Goal: Information Seeking & Learning: Learn about a topic

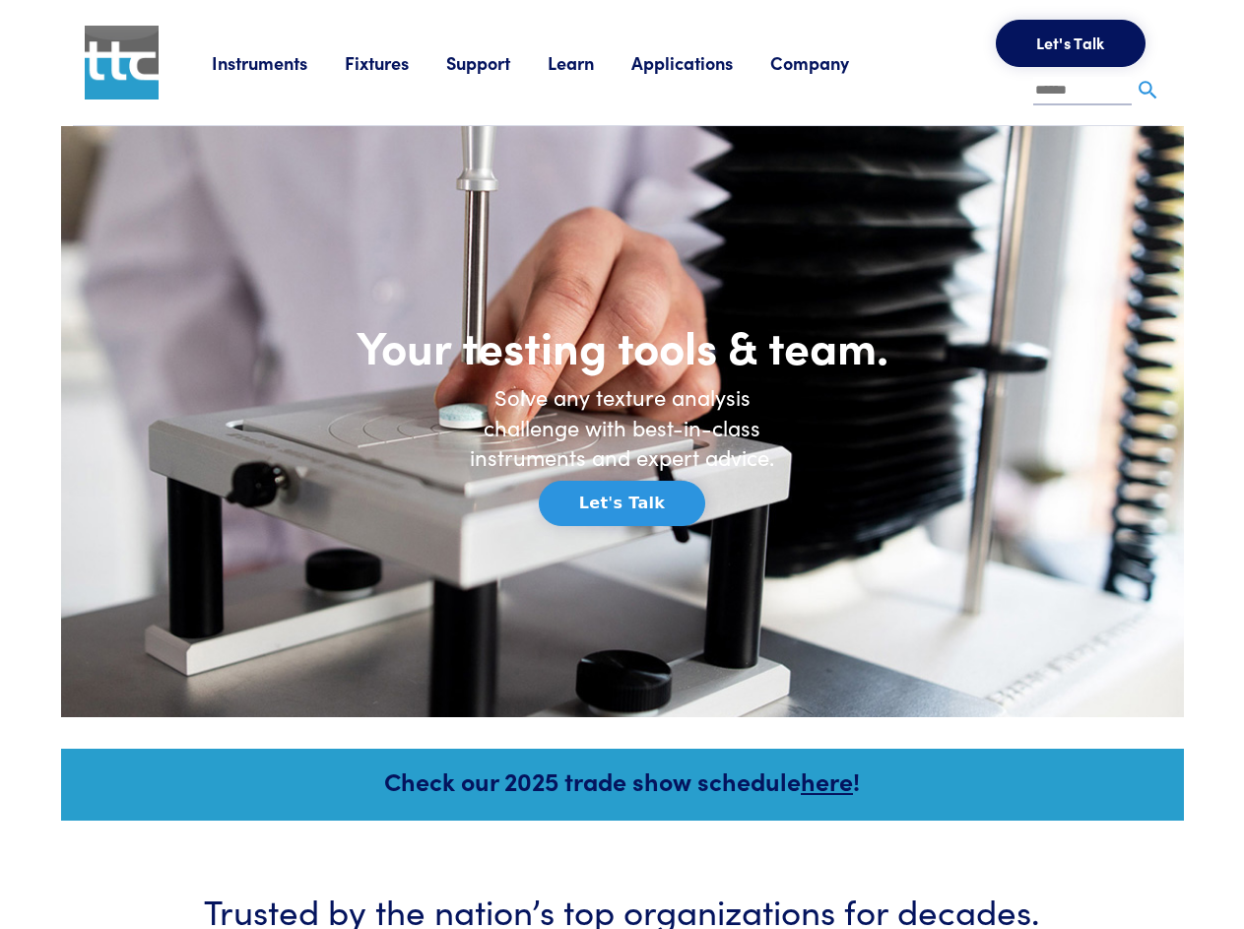
click at [300, 75] on link "Instruments" at bounding box center [278, 62] width 133 height 25
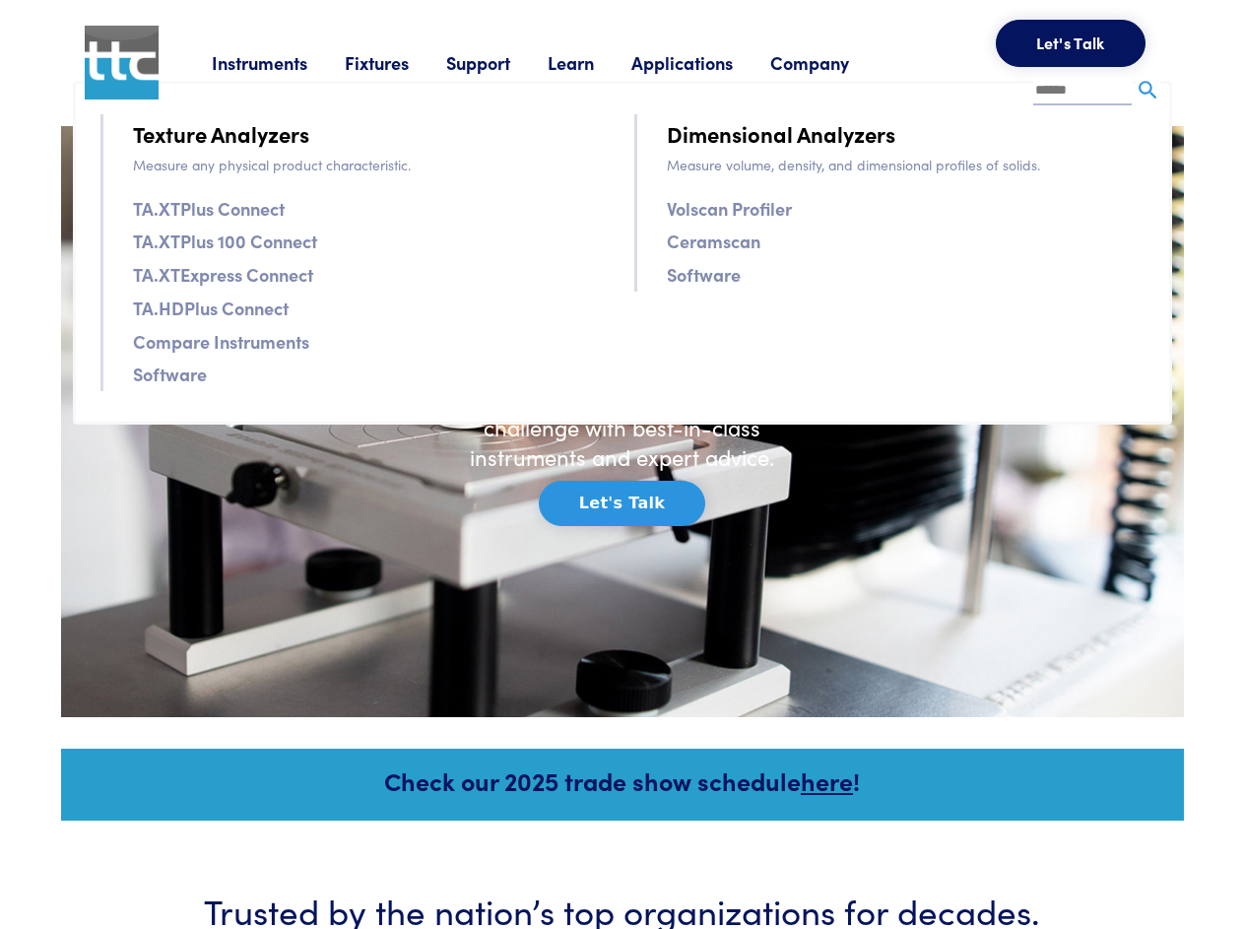
click at [367, 75] on link "Fixtures" at bounding box center [395, 62] width 101 height 25
click at [446, 75] on link "Support" at bounding box center [496, 62] width 101 height 25
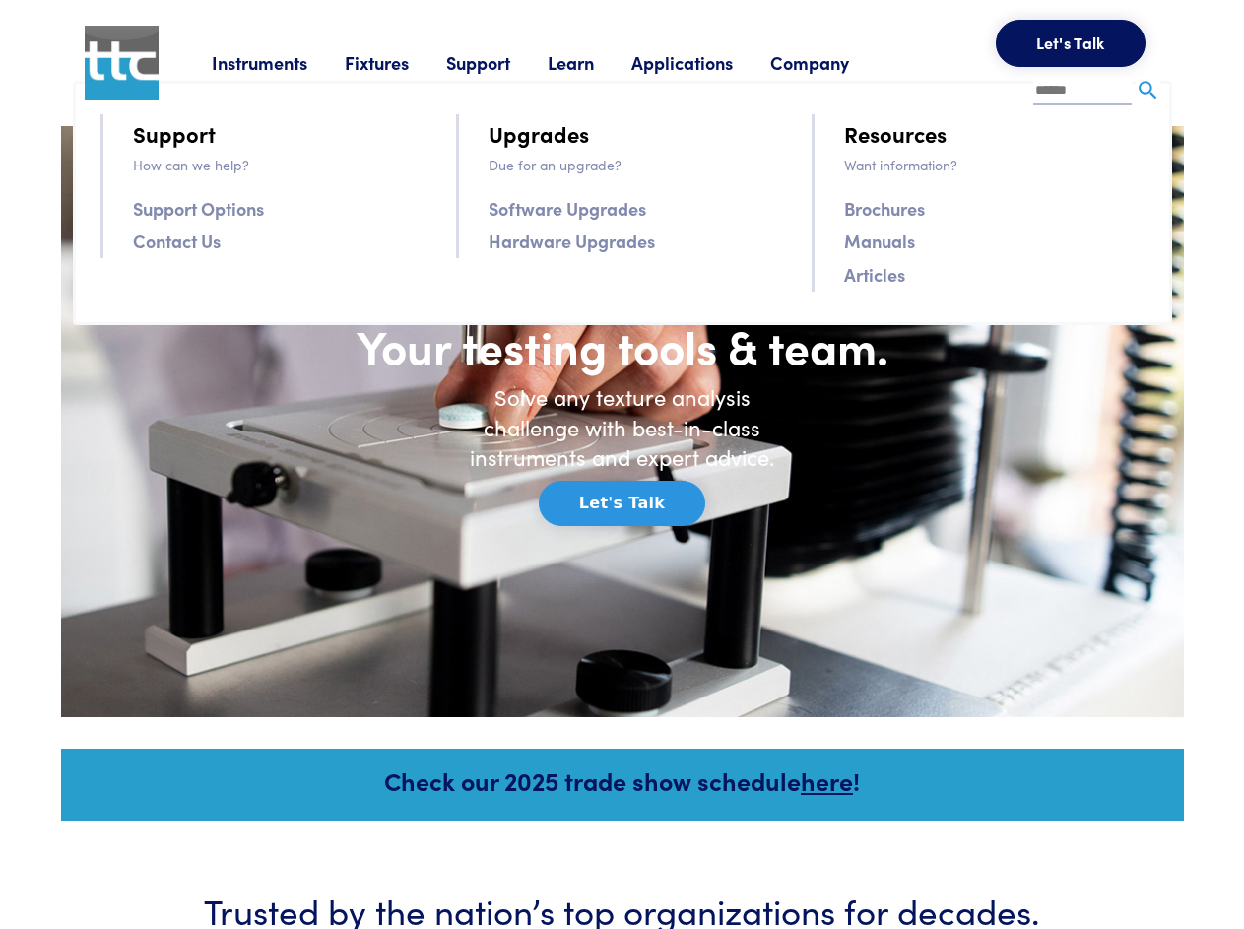
click at [548, 75] on link "Learn" at bounding box center [590, 62] width 84 height 25
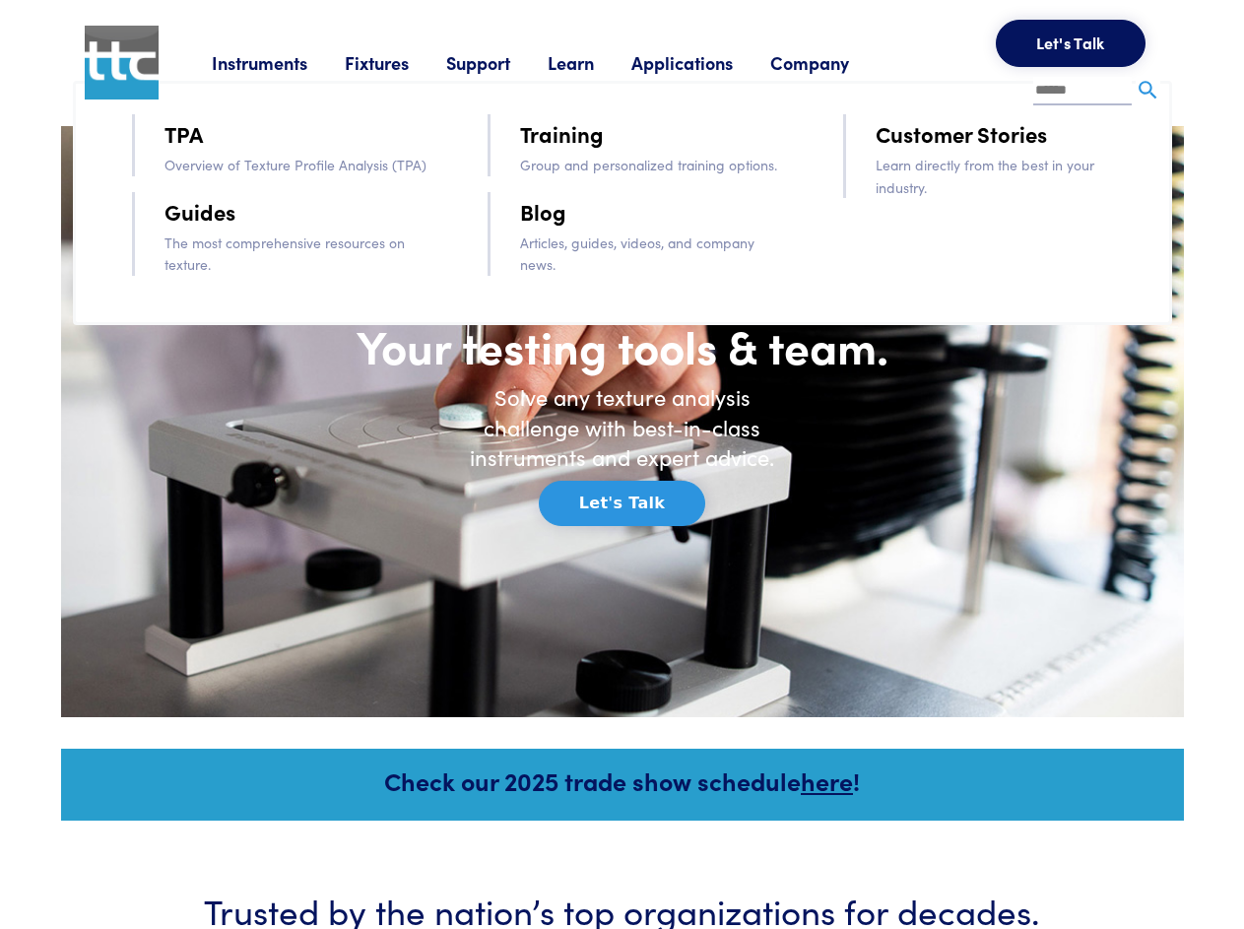
click at [632, 75] on link "Applications" at bounding box center [701, 62] width 139 height 25
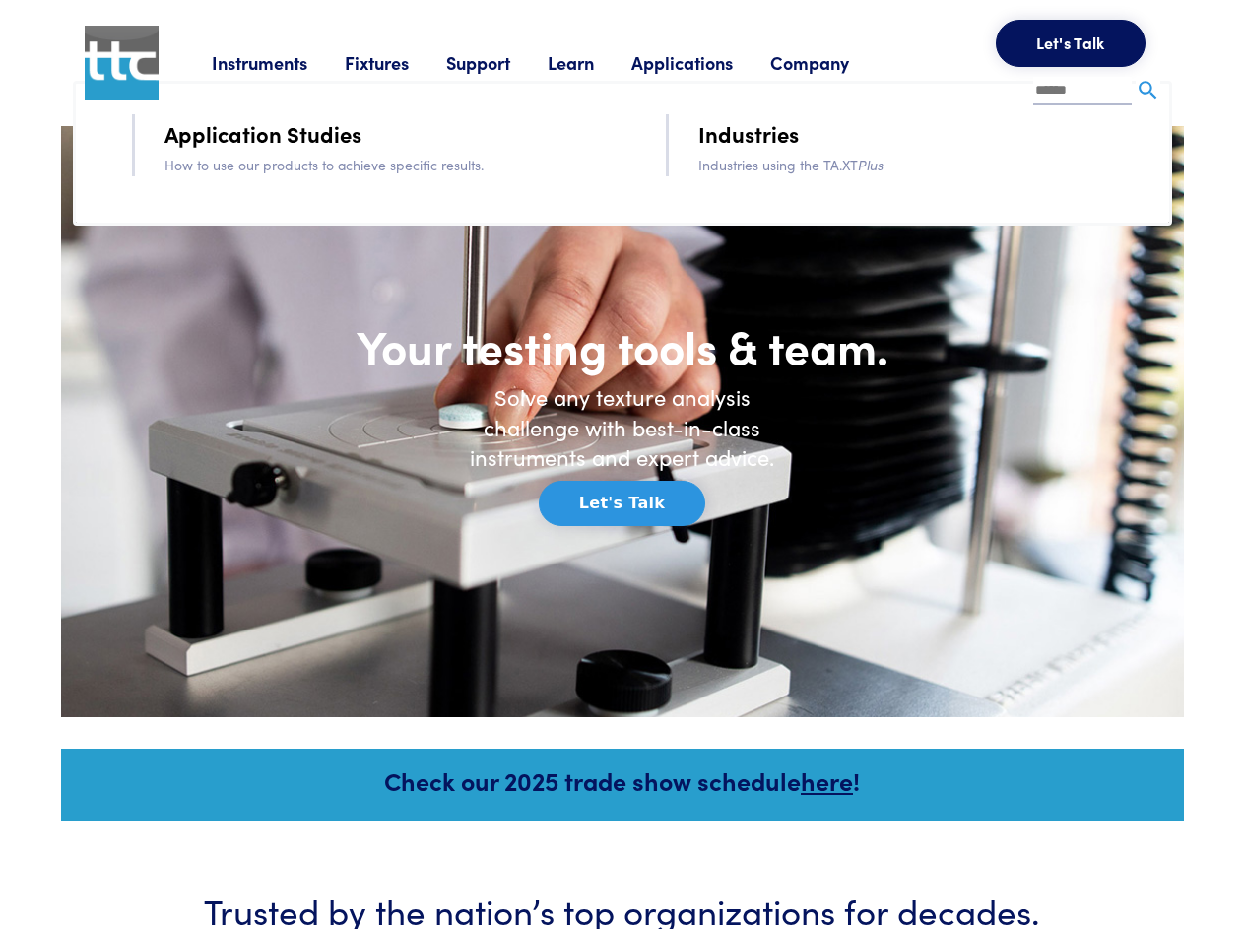
click at [770, 75] on link "Company" at bounding box center [828, 62] width 116 height 25
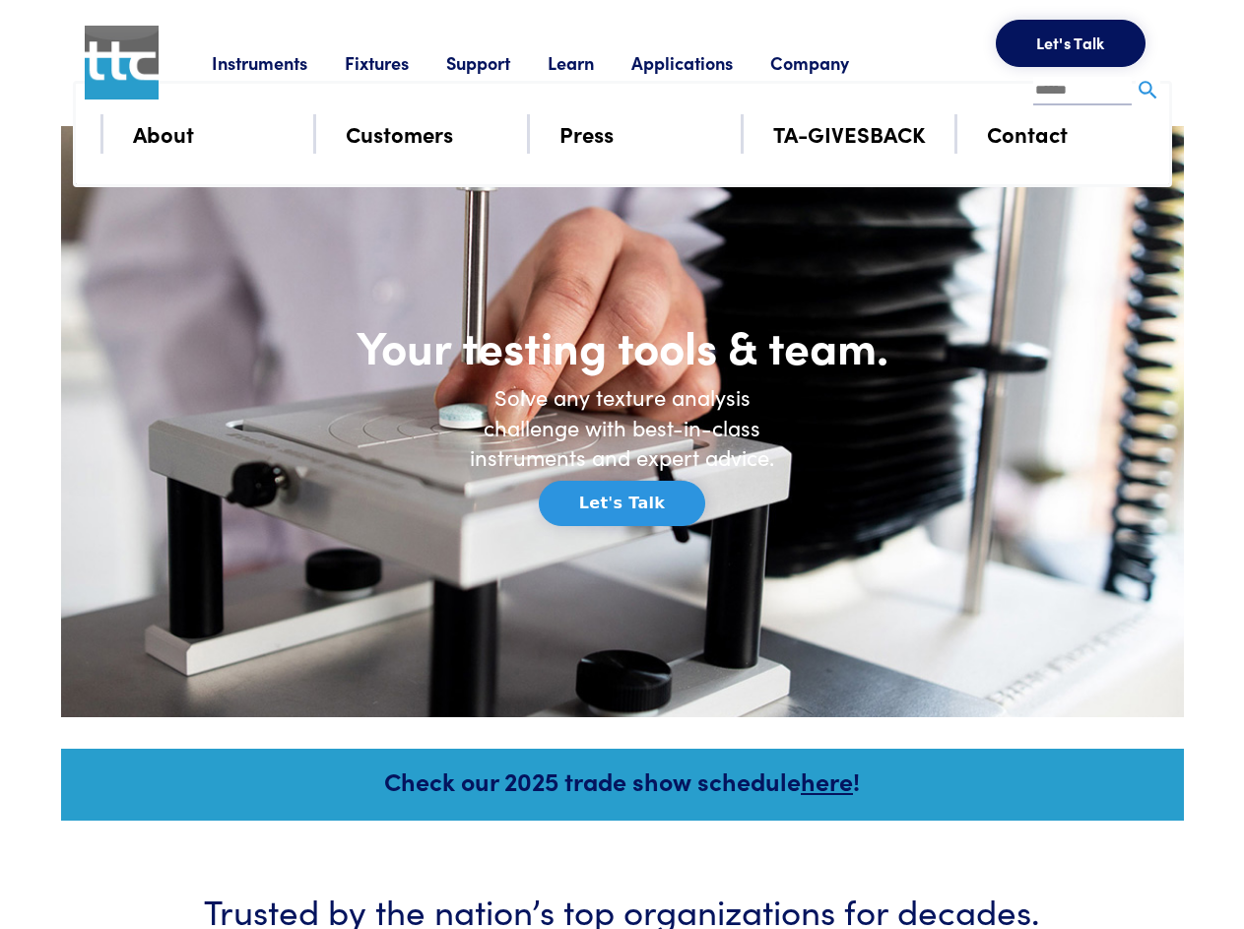
click at [0, 0] on span "0" at bounding box center [0, 0] width 0 height 0
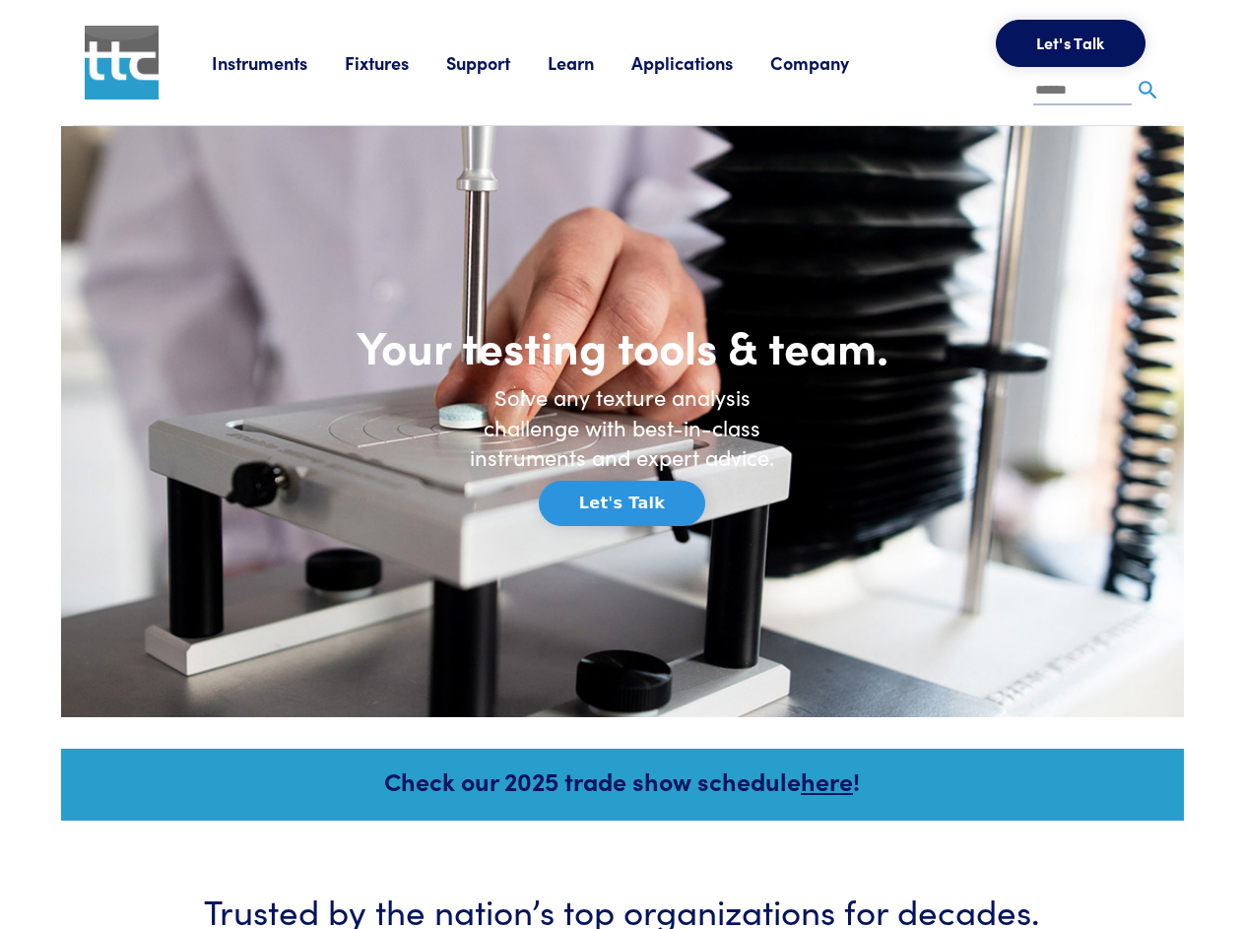
click at [1136, 89] on img at bounding box center [1148, 90] width 25 height 25
